Goal: Task Accomplishment & Management: Use online tool/utility

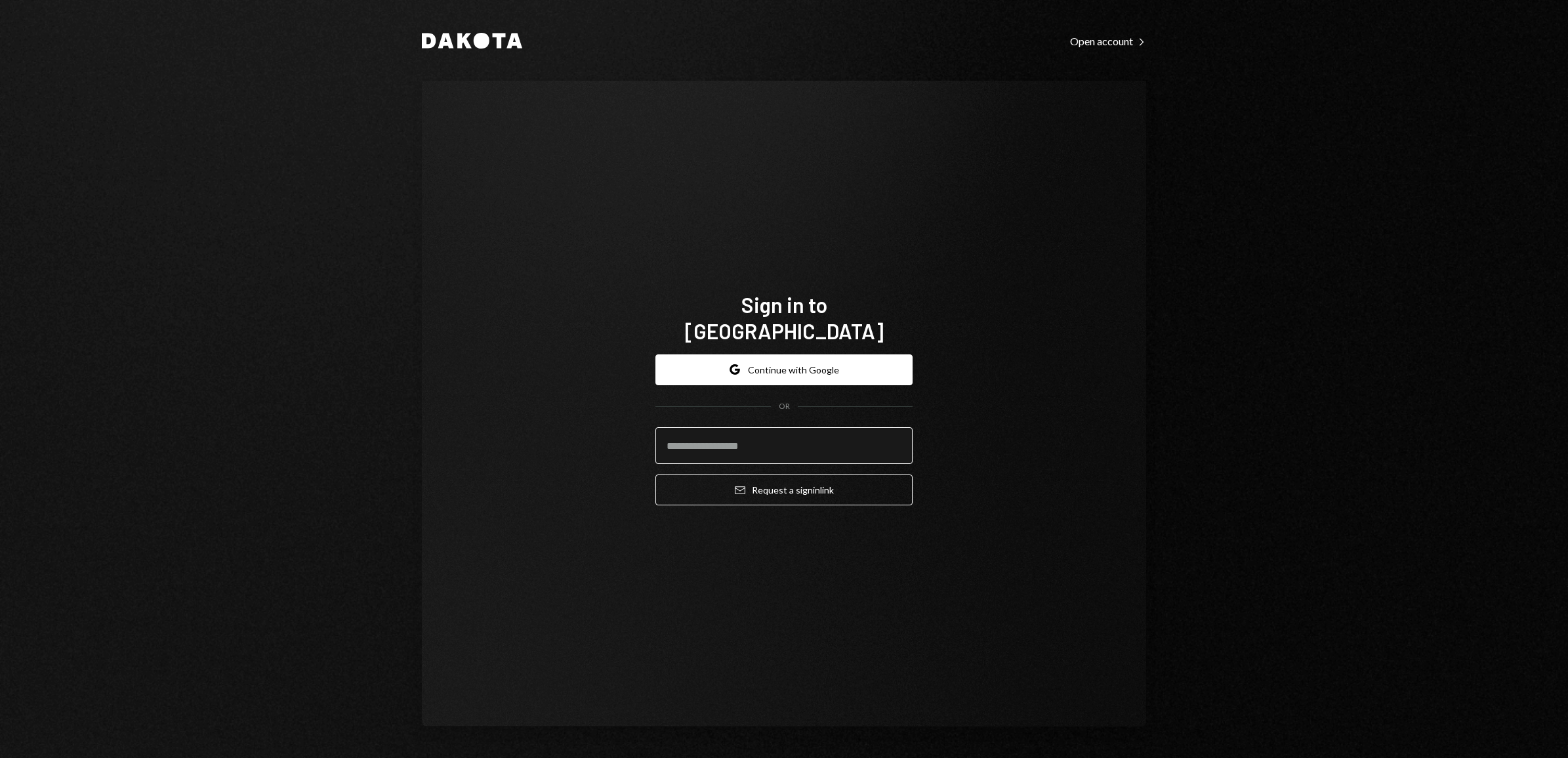
click at [733, 445] on input "email" at bounding box center [784, 445] width 257 height 37
type input "**********"
click at [736, 486] on icon "submit" at bounding box center [739, 490] width 10 height 8
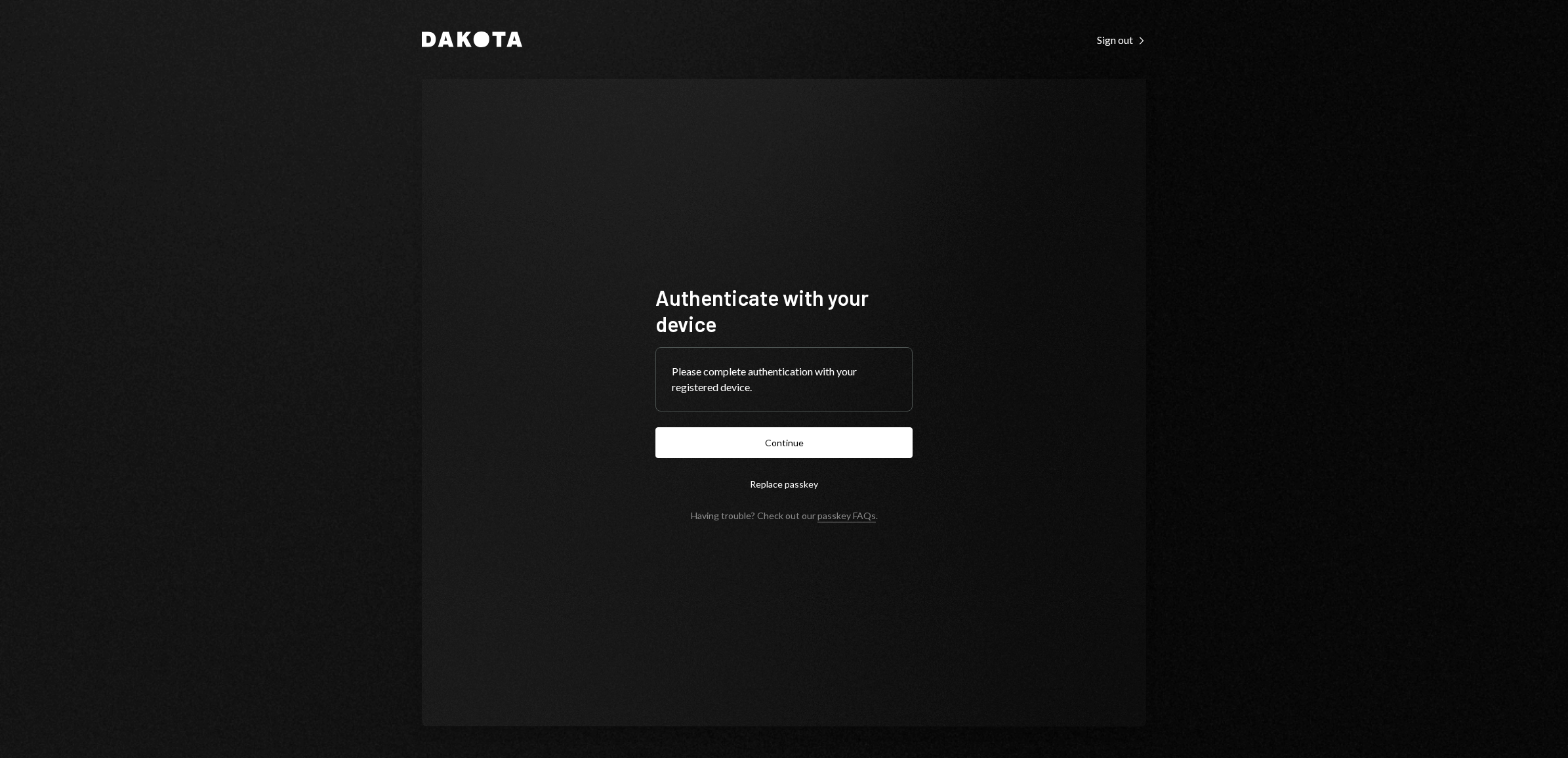
click at [774, 458] on form "Authenticate with your device Please complete authentication with your register…" at bounding box center [784, 402] width 257 height 237
click at [775, 449] on button "Continue" at bounding box center [784, 442] width 257 height 31
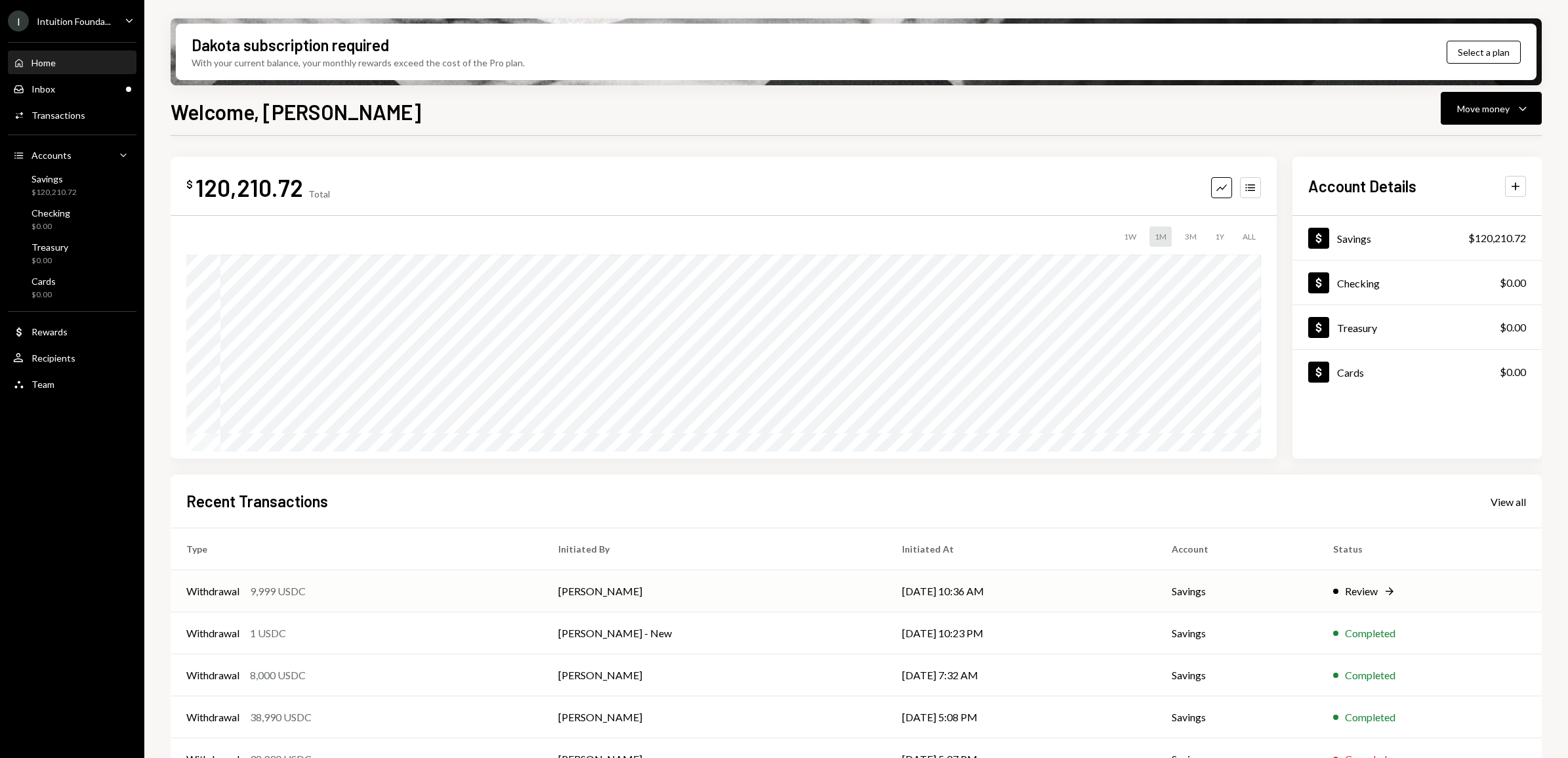
scroll to position [33, 0]
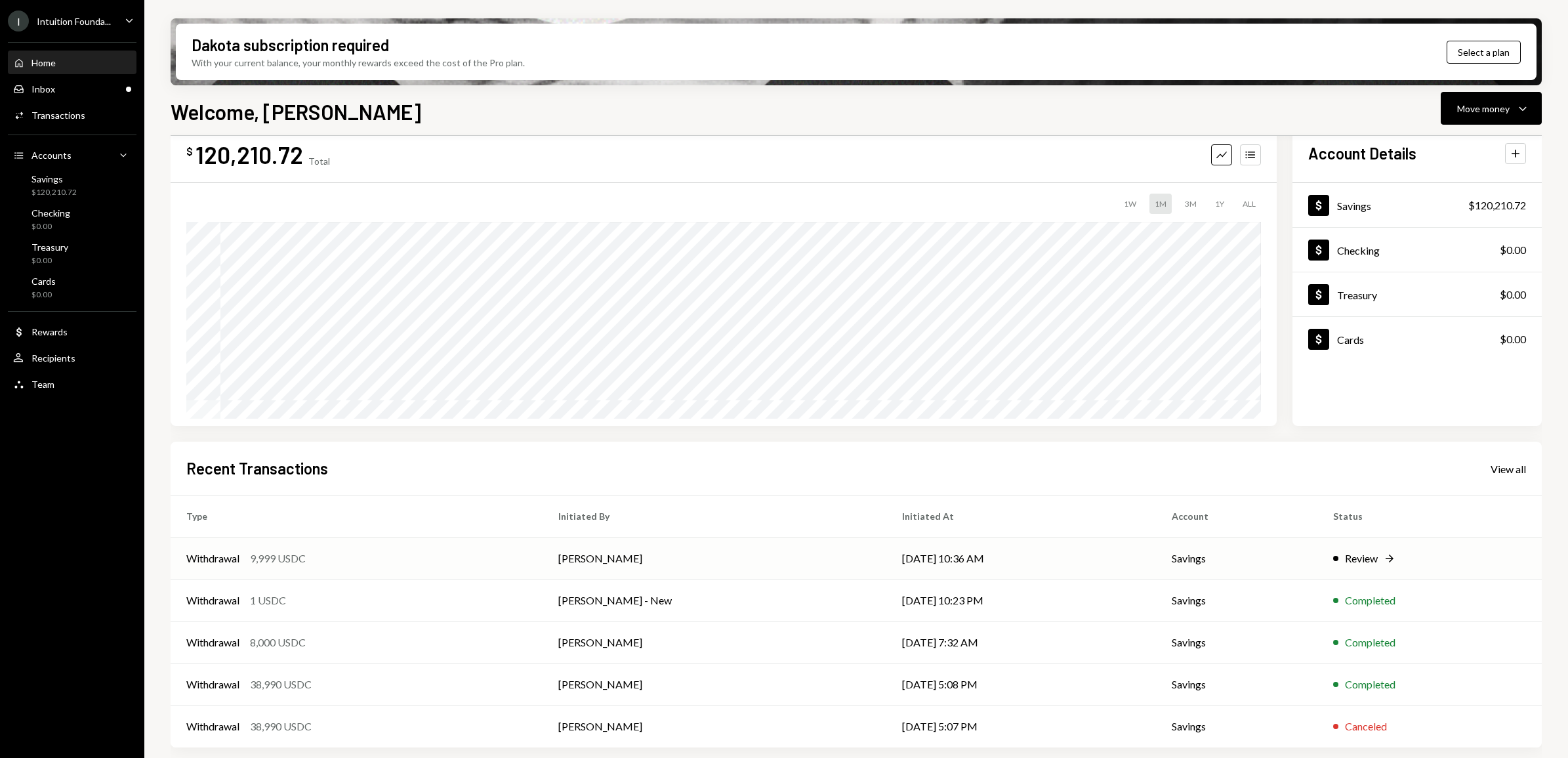
click at [1385, 552] on icon "Right Arrow" at bounding box center [1389, 558] width 13 height 13
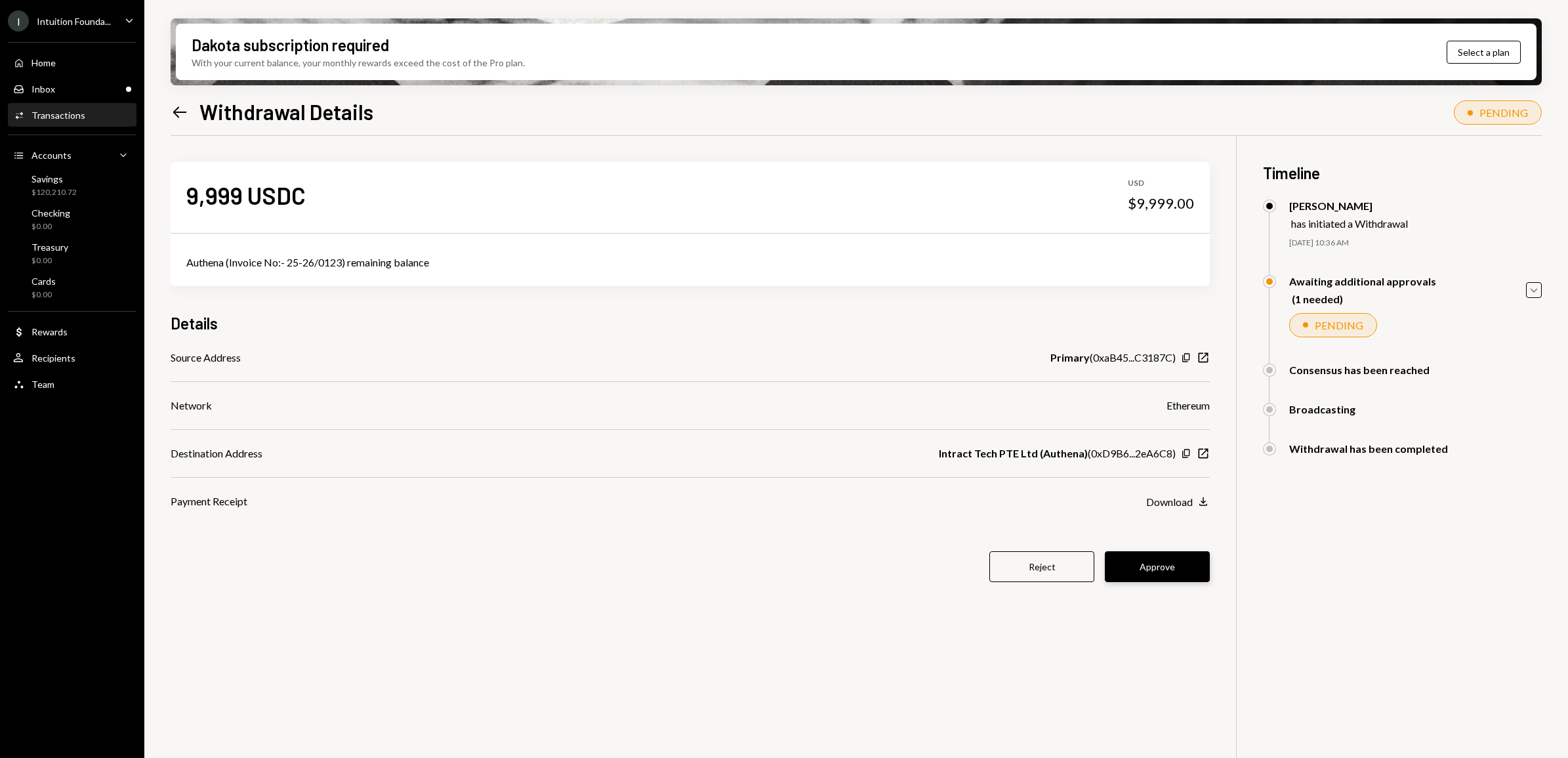
click at [1175, 565] on button "Approve" at bounding box center [1156, 566] width 105 height 31
